Goal: Check status: Check status

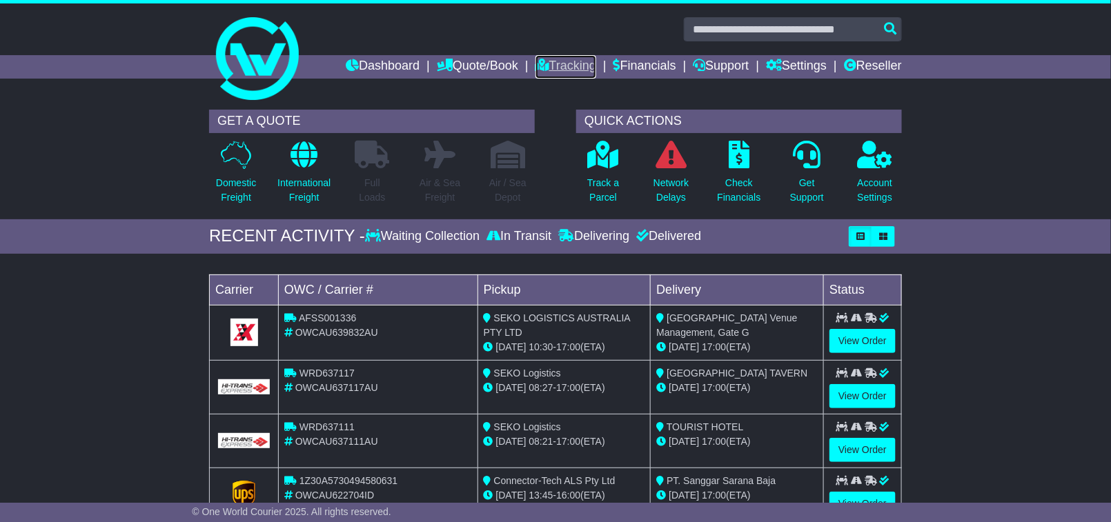
click at [550, 67] on link "Tracking" at bounding box center [565, 66] width 61 height 23
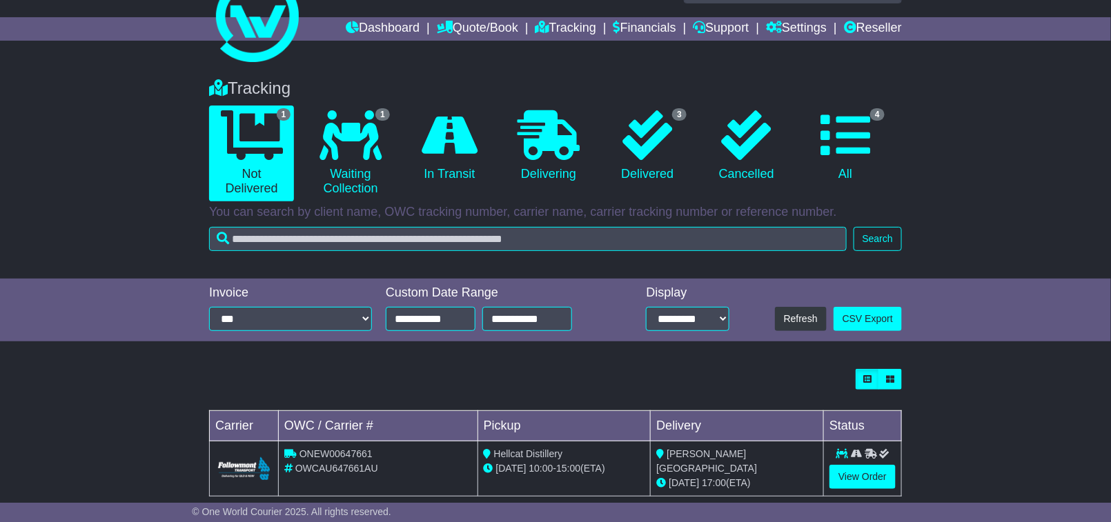
scroll to position [59, 0]
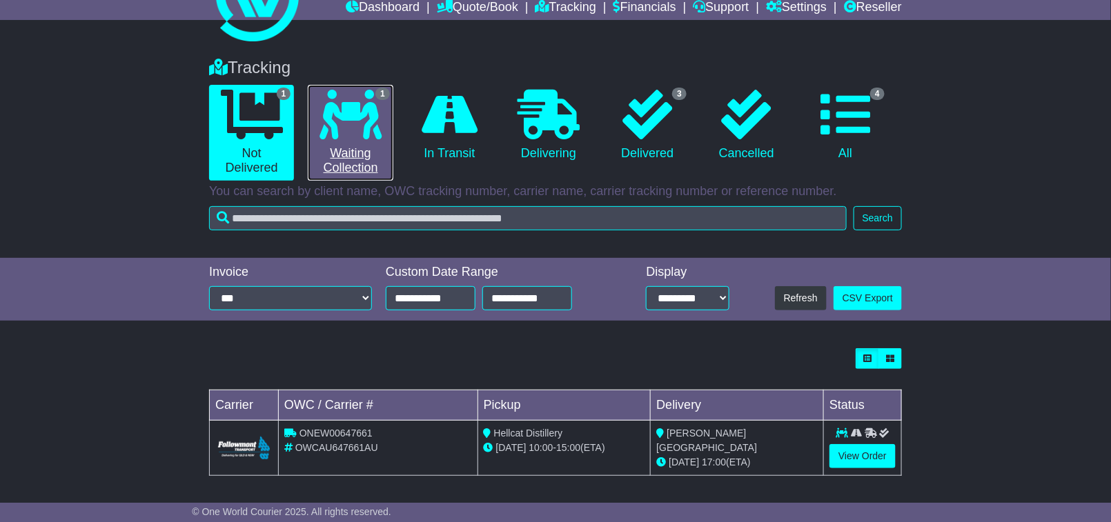
click at [374, 123] on icon at bounding box center [350, 115] width 62 height 50
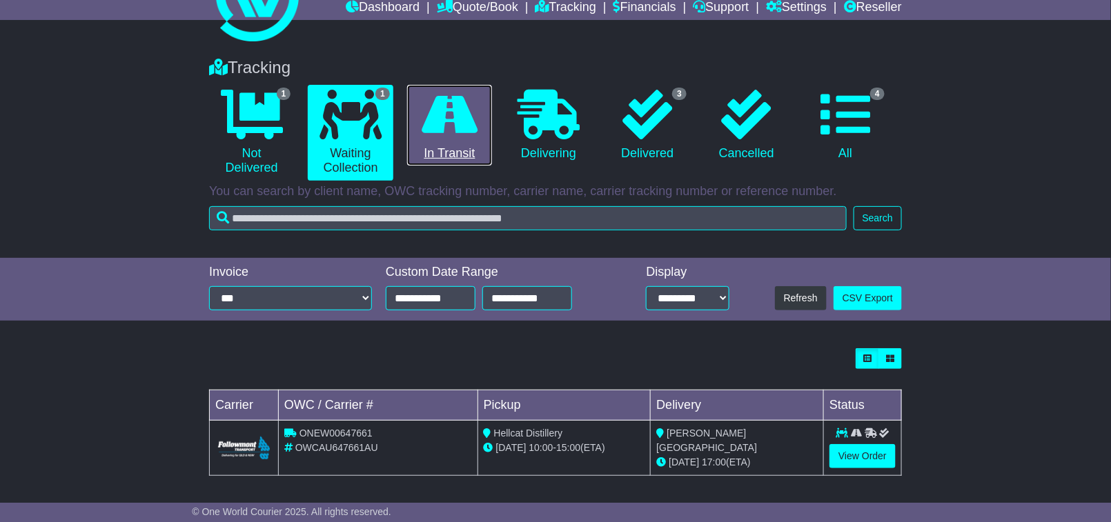
click at [464, 146] on link "0 In Transit" at bounding box center [449, 125] width 85 height 81
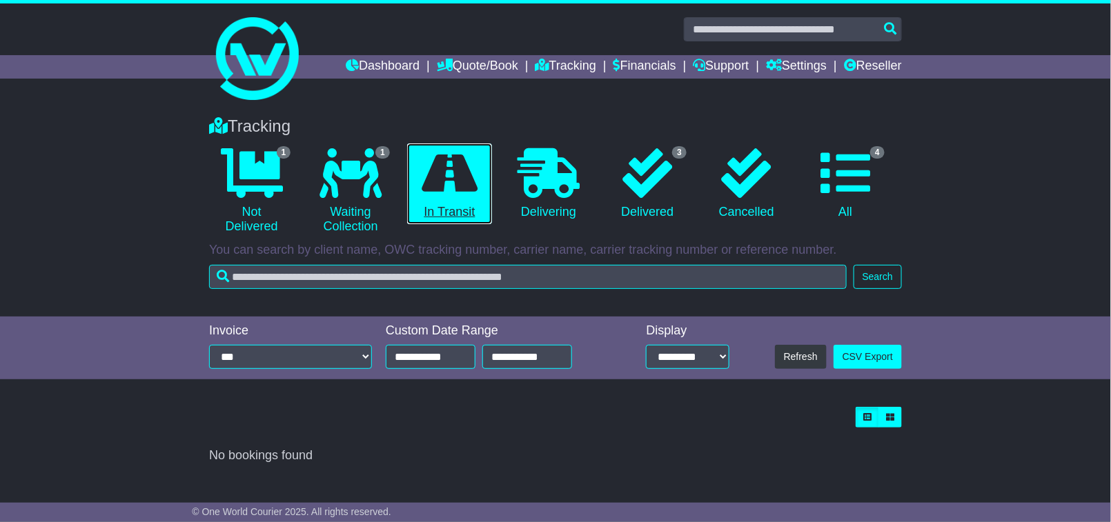
scroll to position [0, 0]
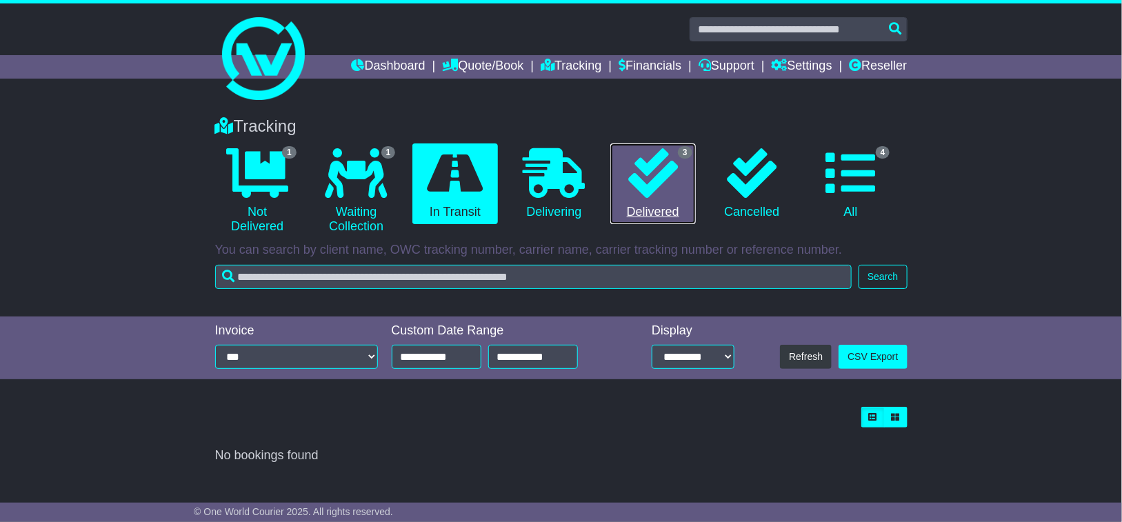
click at [660, 168] on icon at bounding box center [653, 173] width 50 height 50
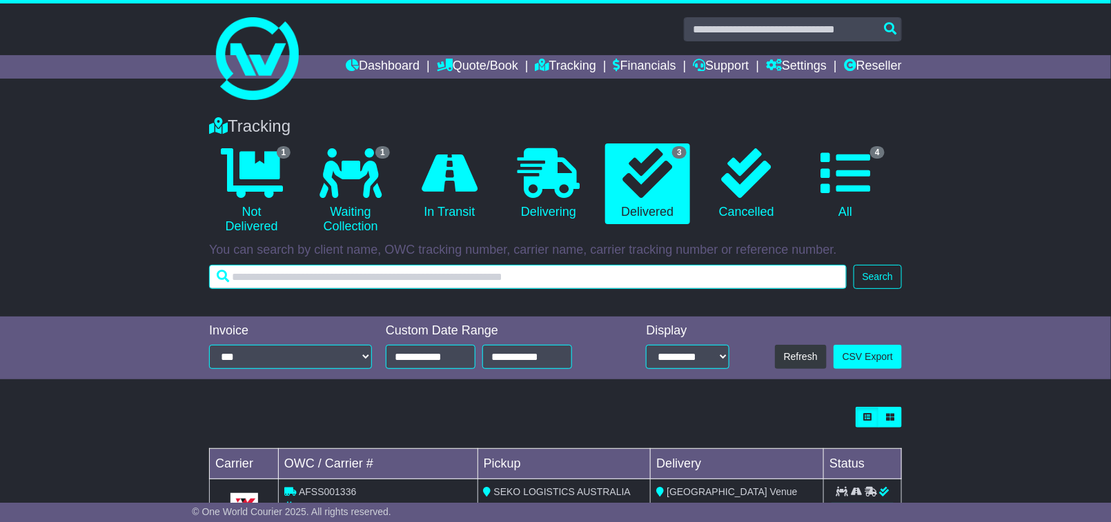
click at [678, 277] on input "text" at bounding box center [527, 277] width 637 height 24
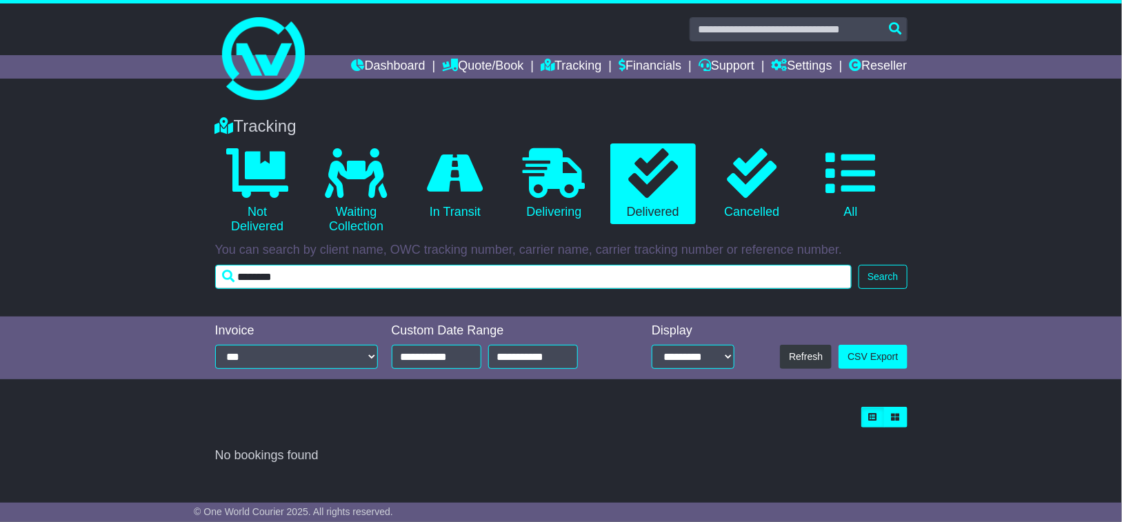
click at [238, 270] on input "********" at bounding box center [533, 277] width 637 height 24
type input "**********"
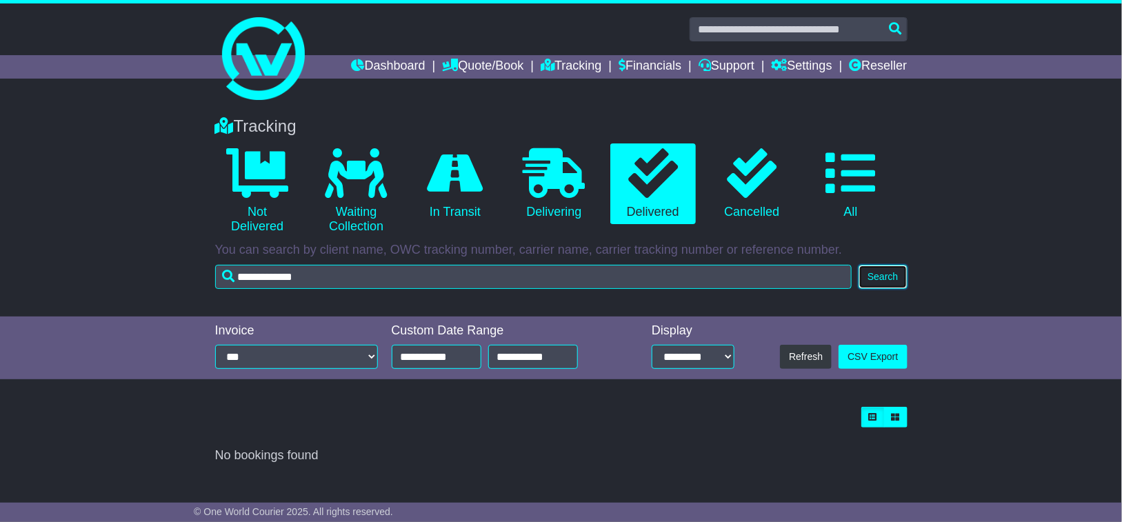
click at [892, 268] on button "Search" at bounding box center [883, 277] width 48 height 24
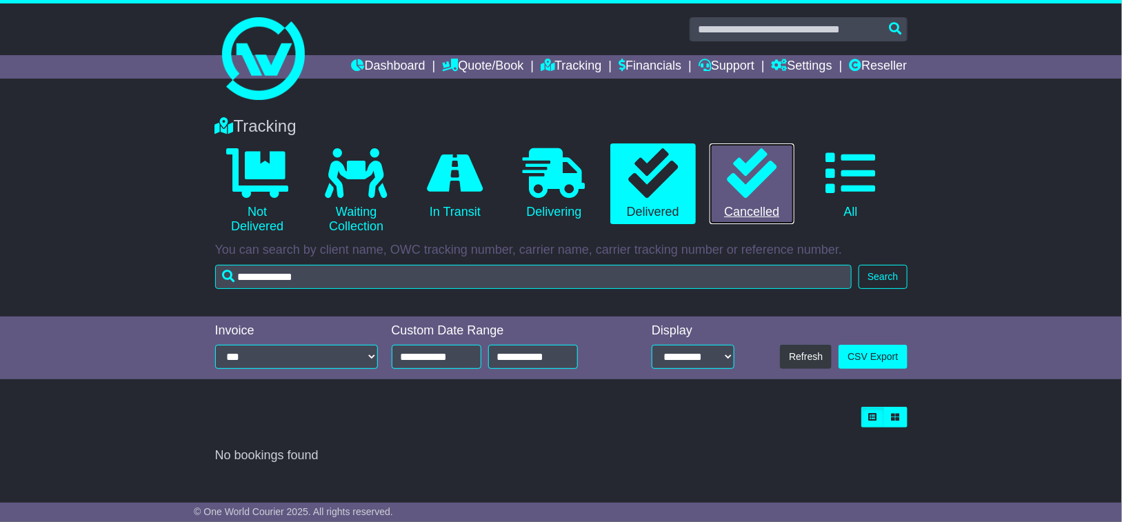
click at [764, 197] on icon at bounding box center [752, 173] width 50 height 50
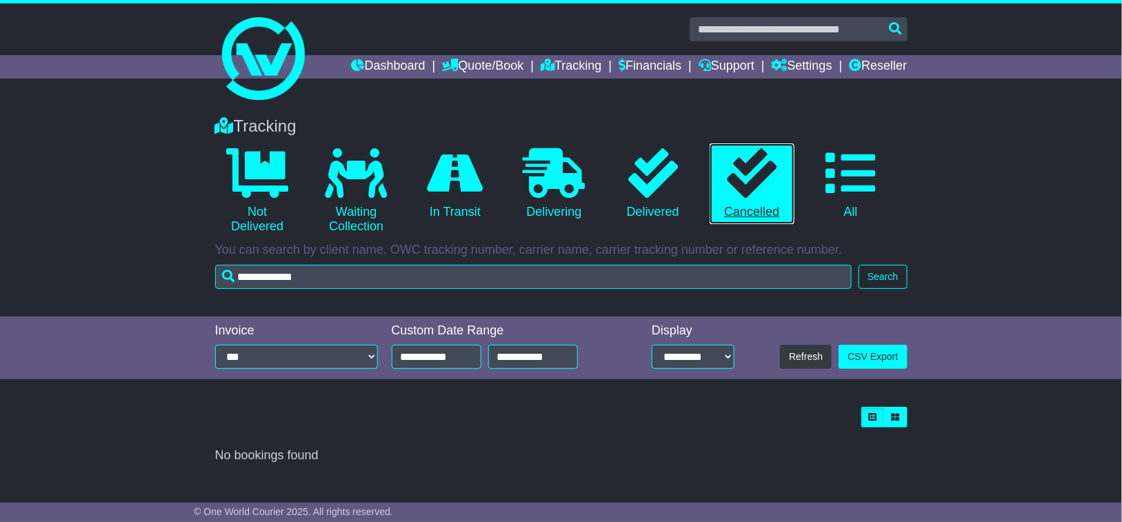
click at [762, 212] on link "0 Cancelled" at bounding box center [752, 183] width 85 height 81
click at [902, 279] on button "Search" at bounding box center [883, 277] width 48 height 24
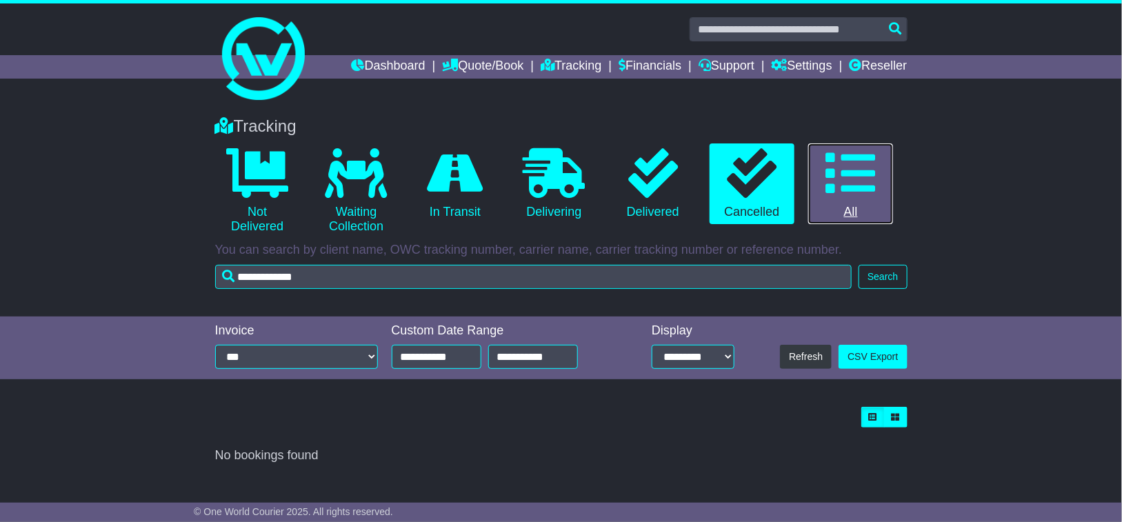
click at [852, 185] on icon at bounding box center [851, 173] width 50 height 50
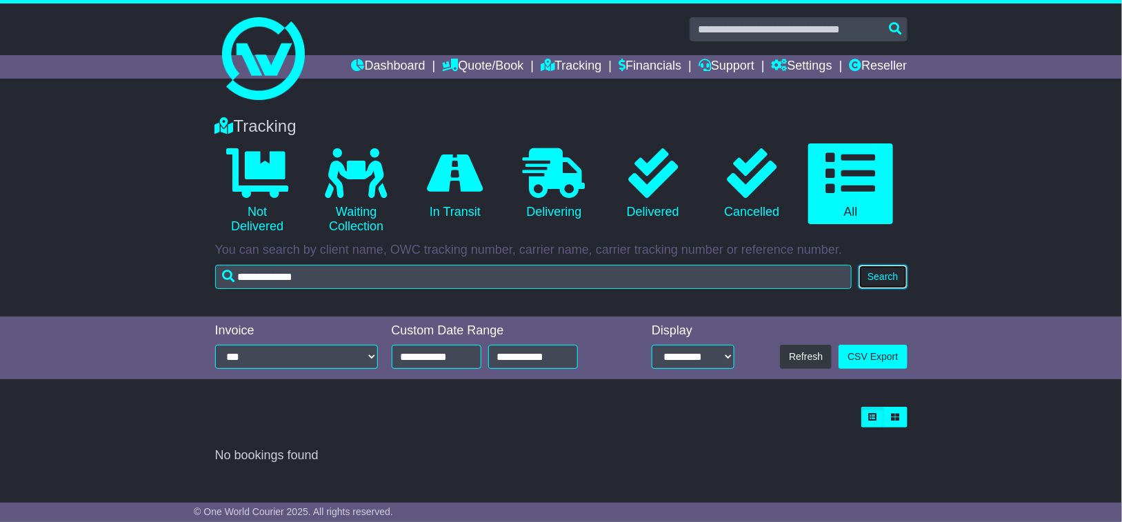
click at [892, 284] on button "Search" at bounding box center [883, 277] width 48 height 24
click at [888, 286] on button "Search" at bounding box center [883, 277] width 48 height 24
click at [880, 286] on button "Search" at bounding box center [883, 277] width 48 height 24
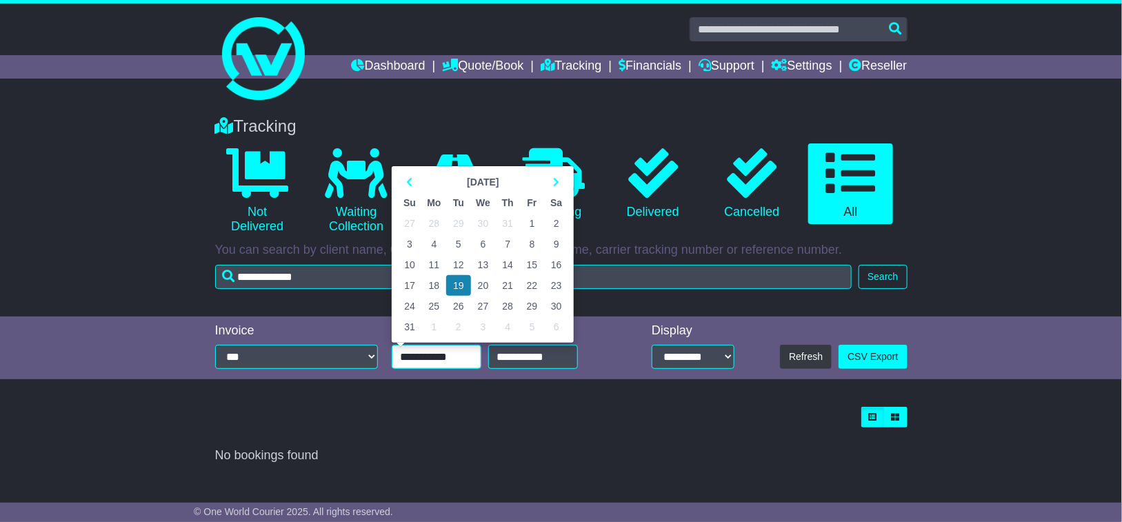
click at [462, 363] on input "**********" at bounding box center [437, 357] width 90 height 24
click at [536, 219] on td "1" at bounding box center [532, 223] width 24 height 21
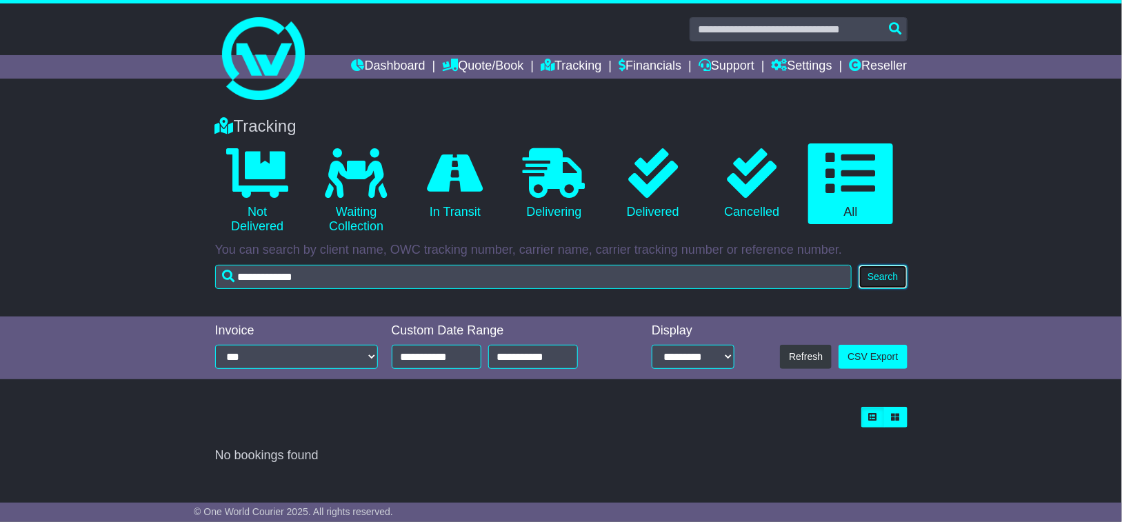
click at [884, 279] on button "Search" at bounding box center [883, 277] width 48 height 24
click at [457, 361] on input "**********" at bounding box center [437, 357] width 90 height 24
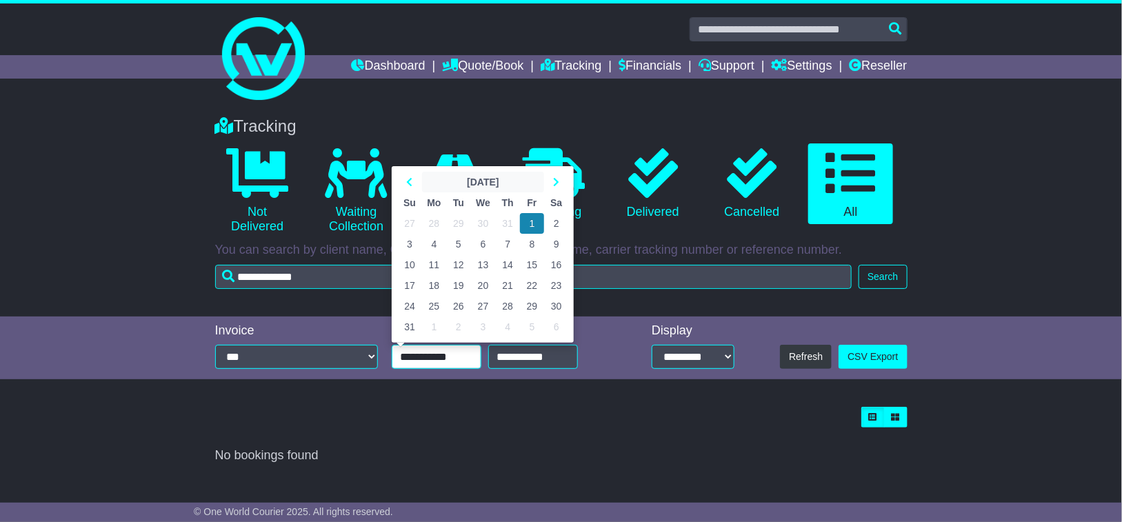
click at [462, 186] on th "August 2025" at bounding box center [483, 182] width 122 height 21
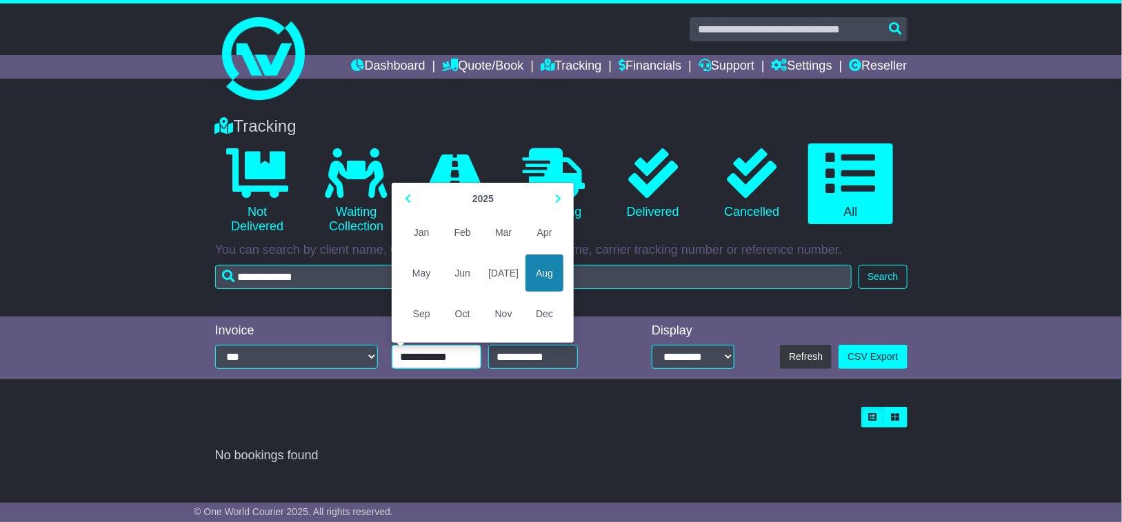
click at [502, 230] on span "Mar" at bounding box center [504, 232] width 38 height 37
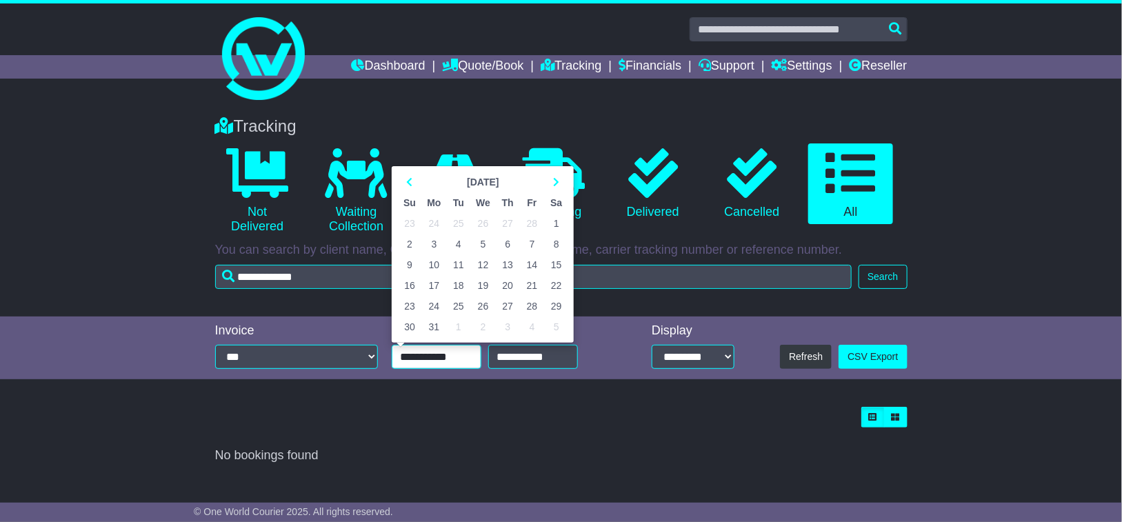
click at [558, 221] on td "1" at bounding box center [556, 223] width 24 height 21
type input "**********"
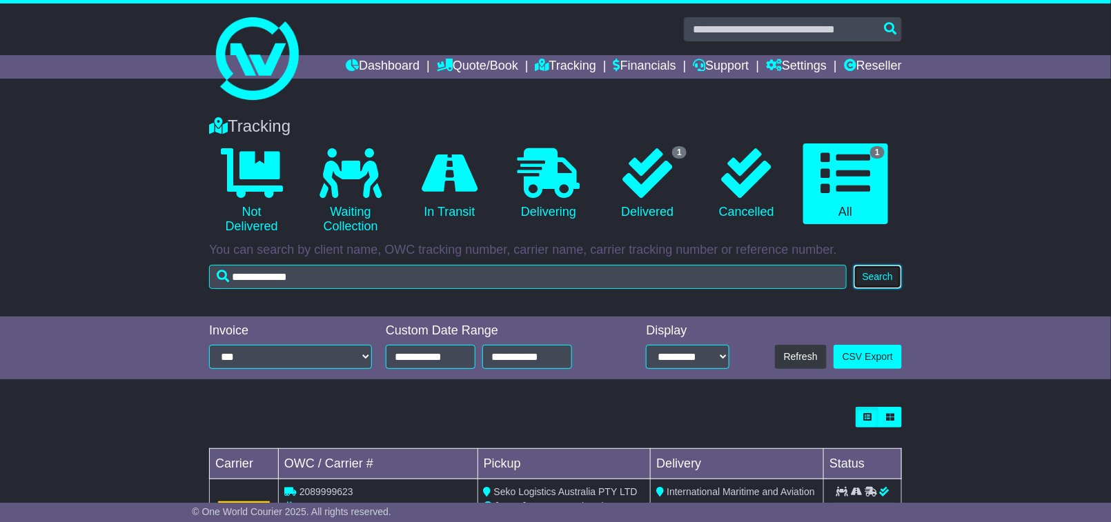
click at [875, 271] on button "Search" at bounding box center [877, 277] width 48 height 24
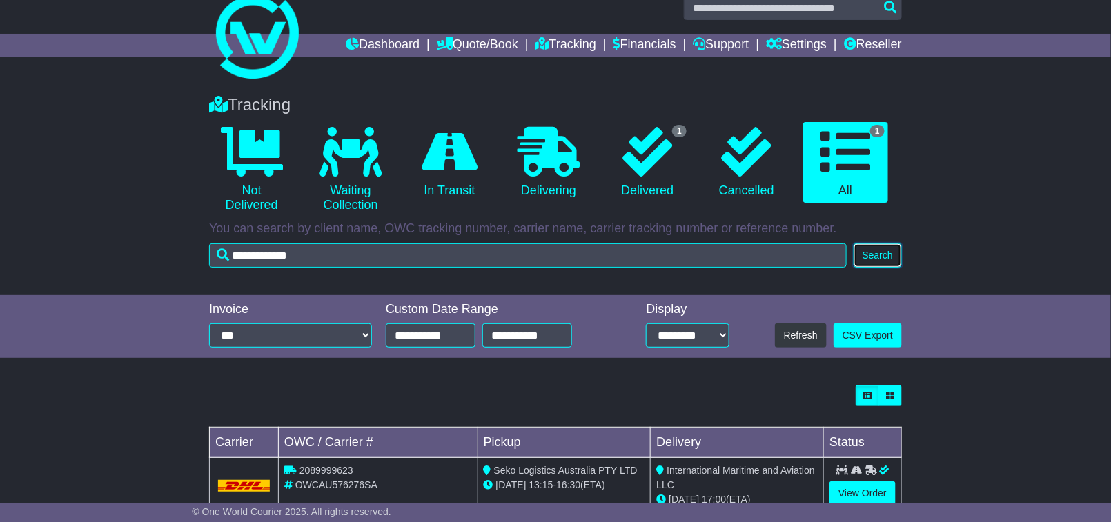
scroll to position [60, 0]
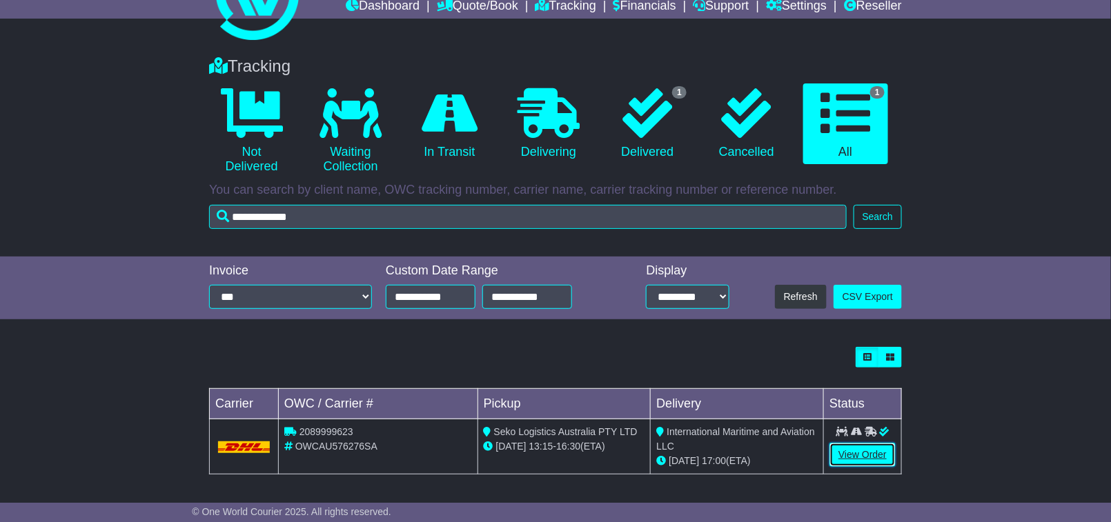
click at [864, 457] on link "View Order" at bounding box center [862, 455] width 66 height 24
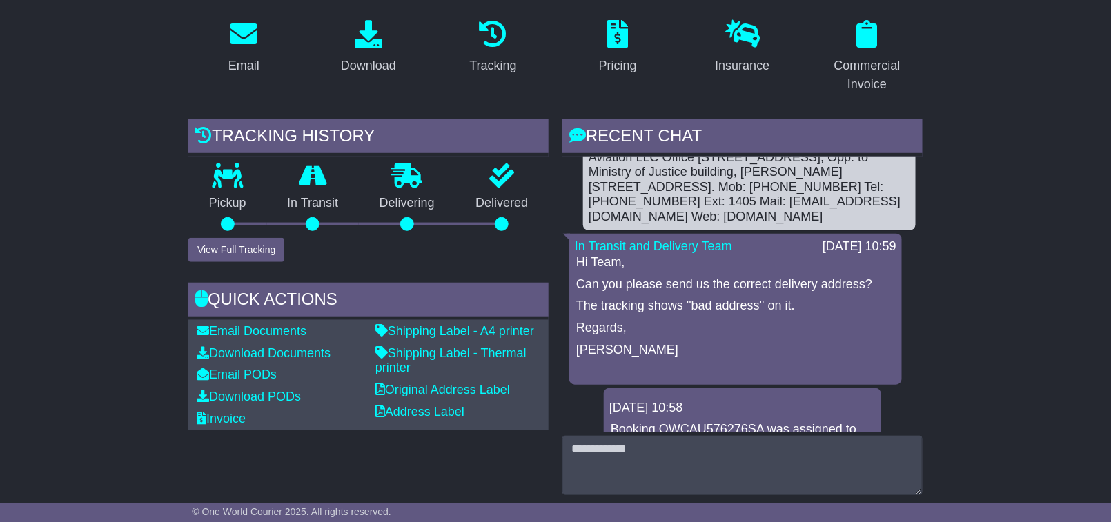
scroll to position [690, 0]
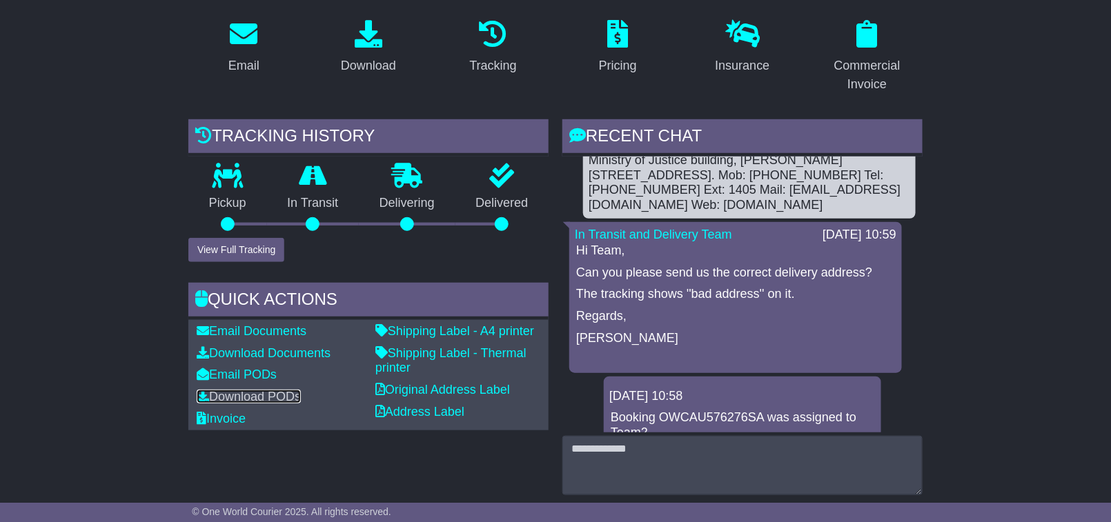
click at [259, 390] on link "Download PODs" at bounding box center [249, 397] width 104 height 14
